Goal: Task Accomplishment & Management: Use online tool/utility

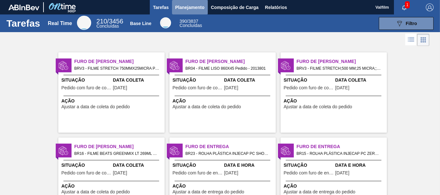
click at [193, 2] on button "Planejamento" at bounding box center [190, 7] width 36 height 14
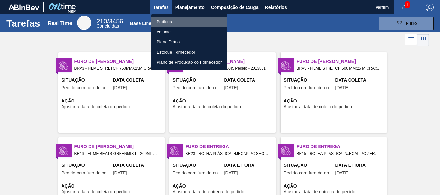
click at [185, 22] on li "Pedidos" at bounding box center [189, 22] width 76 height 10
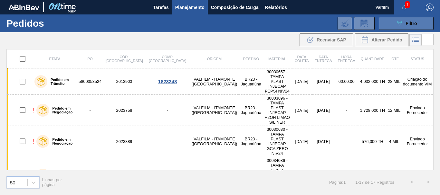
click at [411, 28] on button "089F7B8B-B2A5-4AFE-B5C0-19BA573D28AC Filtro" at bounding box center [405, 23] width 55 height 13
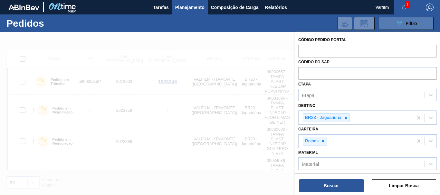
click at [402, 29] on button "089F7B8B-B2A5-4AFE-B5C0-19BA573D28AC Filtro" at bounding box center [405, 23] width 55 height 13
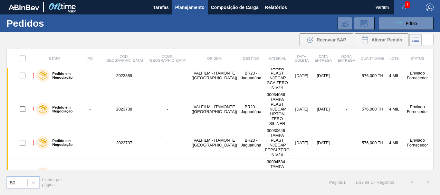
scroll to position [64, 0]
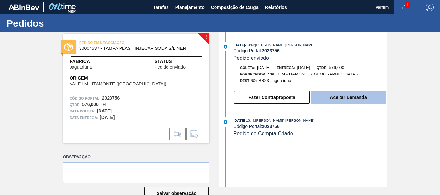
click at [349, 94] on button "Aceitar Demanda" at bounding box center [348, 97] width 75 height 13
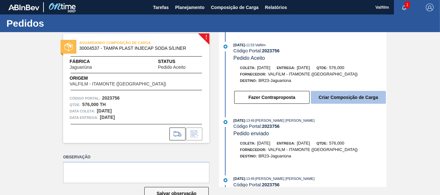
click at [343, 99] on button "Criar Composição de Carga" at bounding box center [348, 97] width 75 height 13
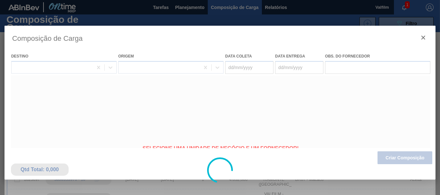
type coleta "[DATE]"
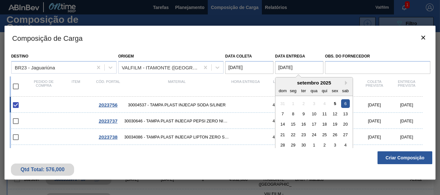
click at [282, 67] on entrega "[DATE]" at bounding box center [299, 67] width 48 height 13
click at [294, 116] on div "8" at bounding box center [293, 114] width 9 height 9
type entrega "[DATE]"
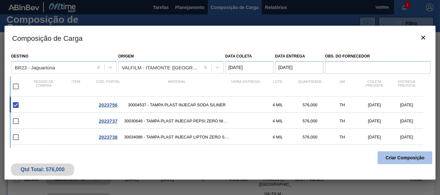
click at [405, 159] on button "Criar Composição" at bounding box center [404, 158] width 55 height 13
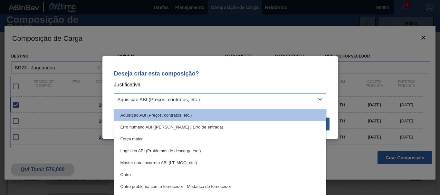
click at [289, 102] on div "Aquisição ABI (Preços, contratos, etc.)" at bounding box center [214, 99] width 200 height 9
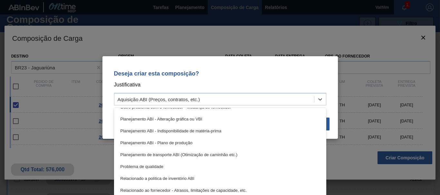
scroll to position [94, 0]
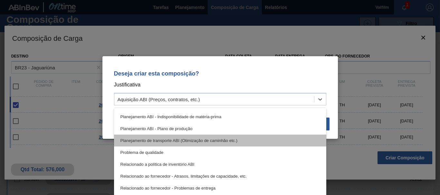
click at [236, 140] on div "Planejamento de transporte ABI (Otimização de caminhão etc.)" at bounding box center [220, 141] width 212 height 12
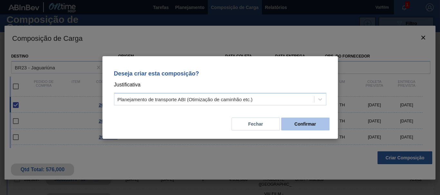
click at [313, 125] on button "Confirmar" at bounding box center [305, 124] width 48 height 13
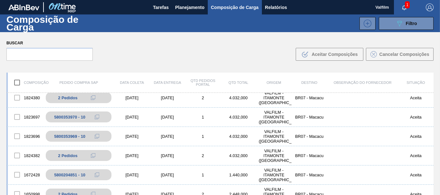
scroll to position [60, 0]
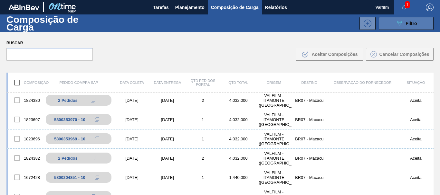
drag, startPoint x: 403, startPoint y: 32, endPoint x: 399, endPoint y: 24, distance: 8.8
click at [399, 24] on div "Composição de Carga 089F7B8B-B2A5-4AFE-B5C0-19BA573D28AC Filtro" at bounding box center [220, 23] width 440 height 18
click at [399, 24] on icon "089F7B8B-B2A5-4AFE-B5C0-19BA573D28AC" at bounding box center [399, 24] width 8 height 8
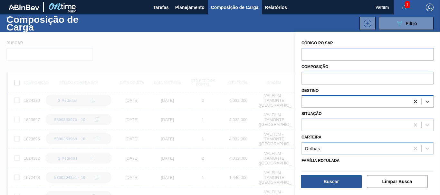
click at [412, 99] on icon at bounding box center [415, 101] width 6 height 6
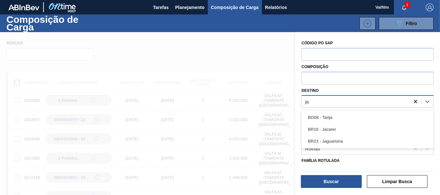
type input "jag"
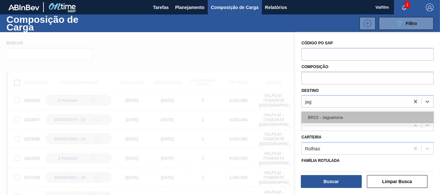
click at [342, 117] on div "BR23 - Jaguariúna" at bounding box center [367, 118] width 132 height 12
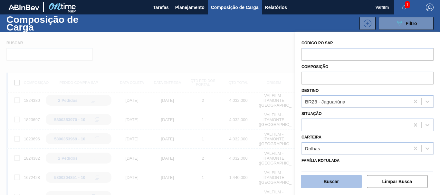
click at [330, 182] on button "Buscar" at bounding box center [331, 181] width 61 height 13
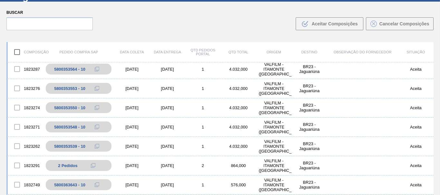
scroll to position [39, 0]
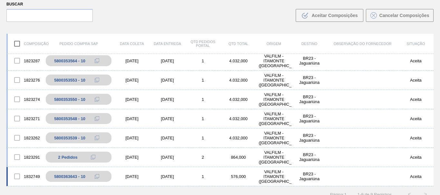
click at [168, 177] on div "[DATE]" at bounding box center [167, 176] width 35 height 5
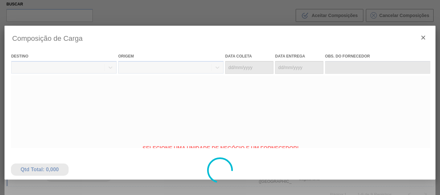
type coleta "[DATE]"
type entrega "[DATE]"
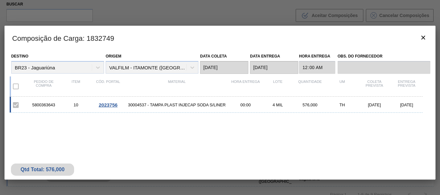
click at [44, 105] on div "5800363643" at bounding box center [44, 105] width 32 height 5
copy div "5800363643"
click at [420, 37] on icon "botão de ícone" at bounding box center [423, 38] width 8 height 8
